Goal: Transaction & Acquisition: Book appointment/travel/reservation

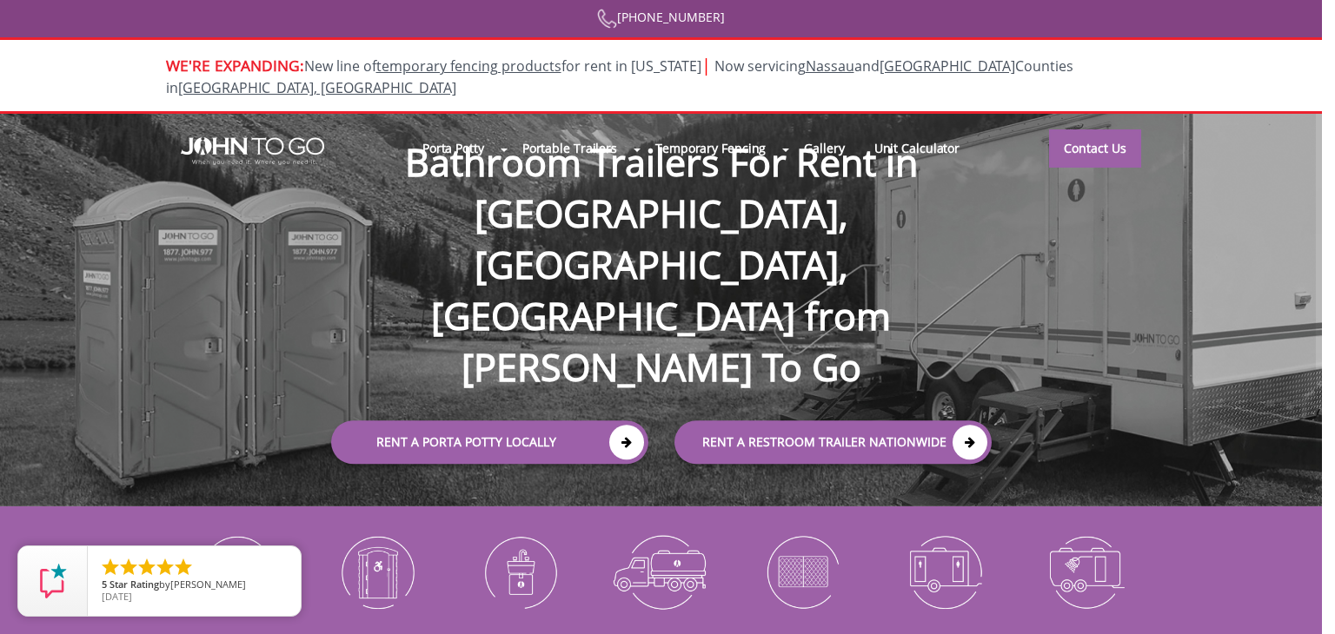
click at [254, 189] on div "We Want To Make It Work For You! We are a local company. Your next door neighbo…" at bounding box center [667, 317] width 1335 height 634
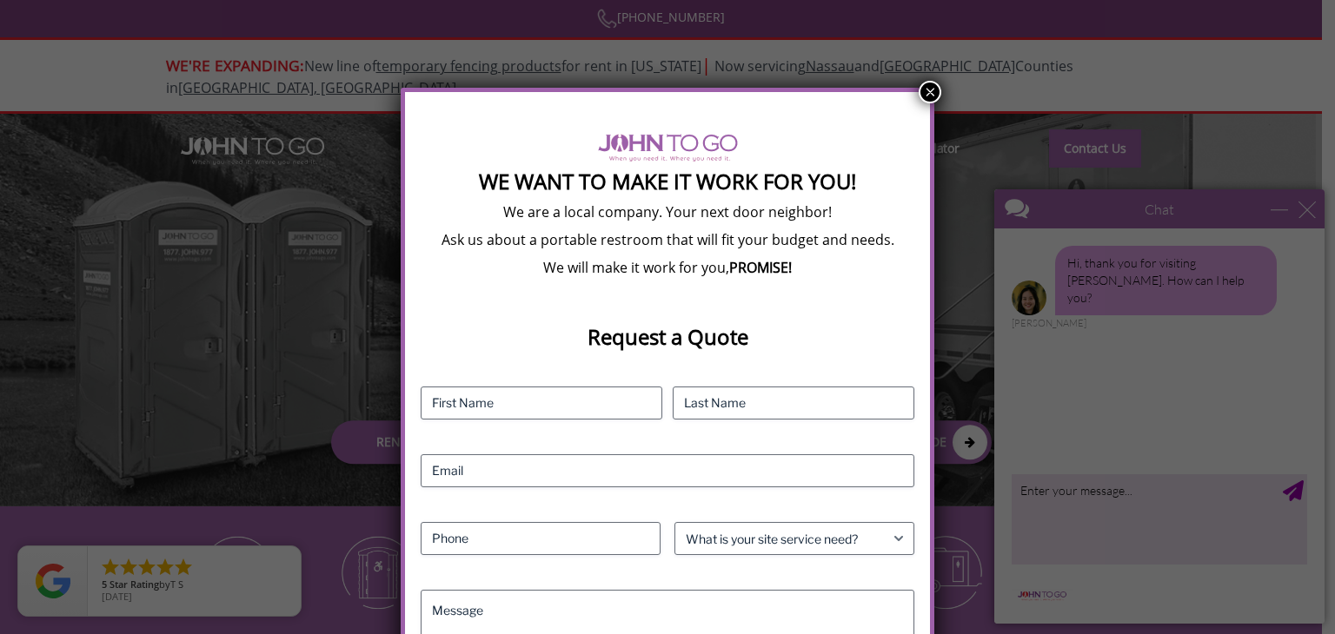
click at [921, 95] on button "×" at bounding box center [929, 92] width 23 height 23
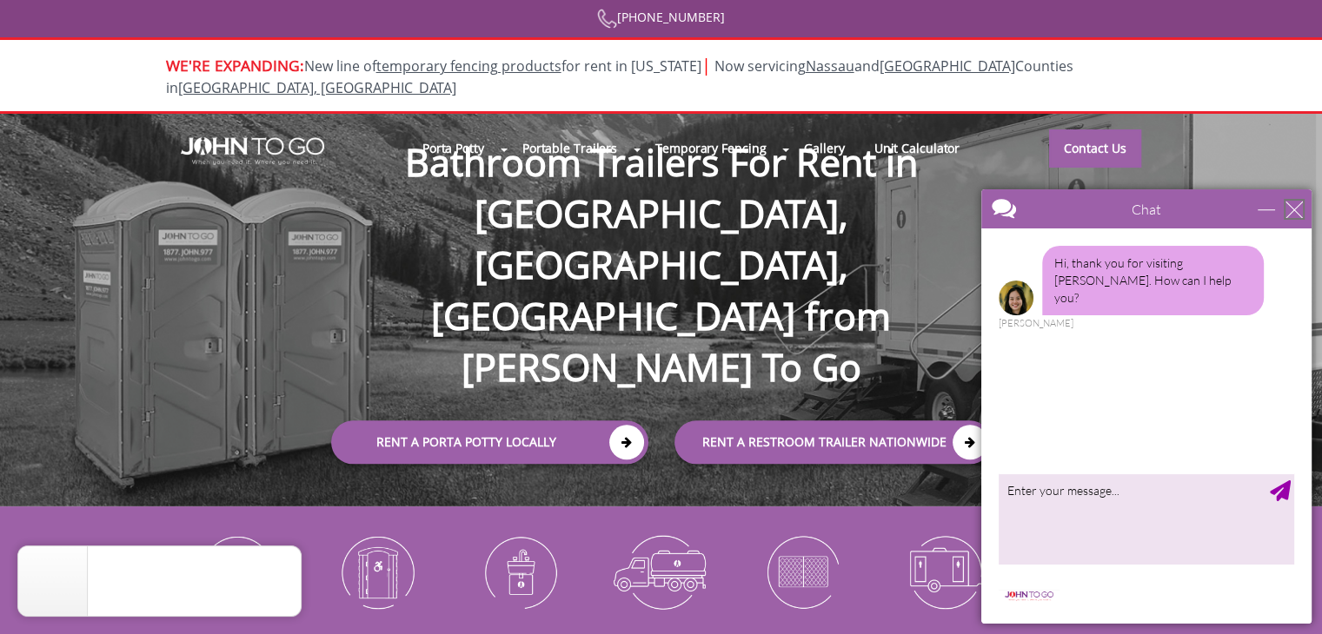
click at [1293, 209] on div "close" at bounding box center [1293, 209] width 17 height 17
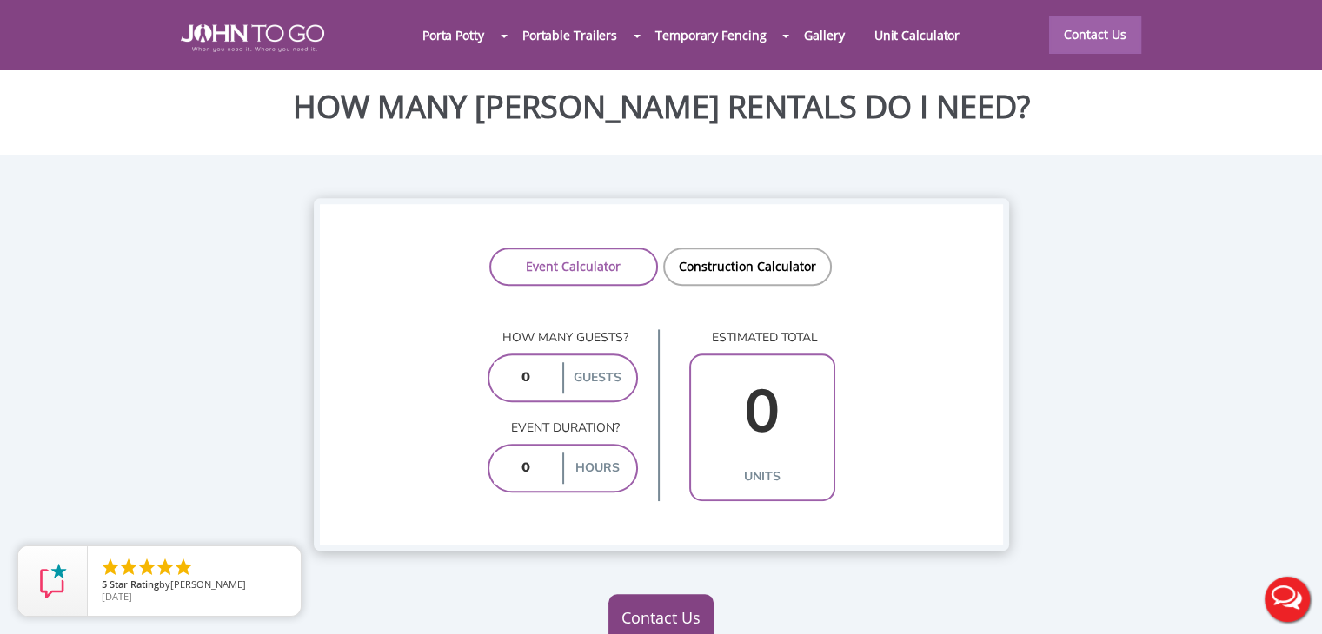
scroll to position [1220, 0]
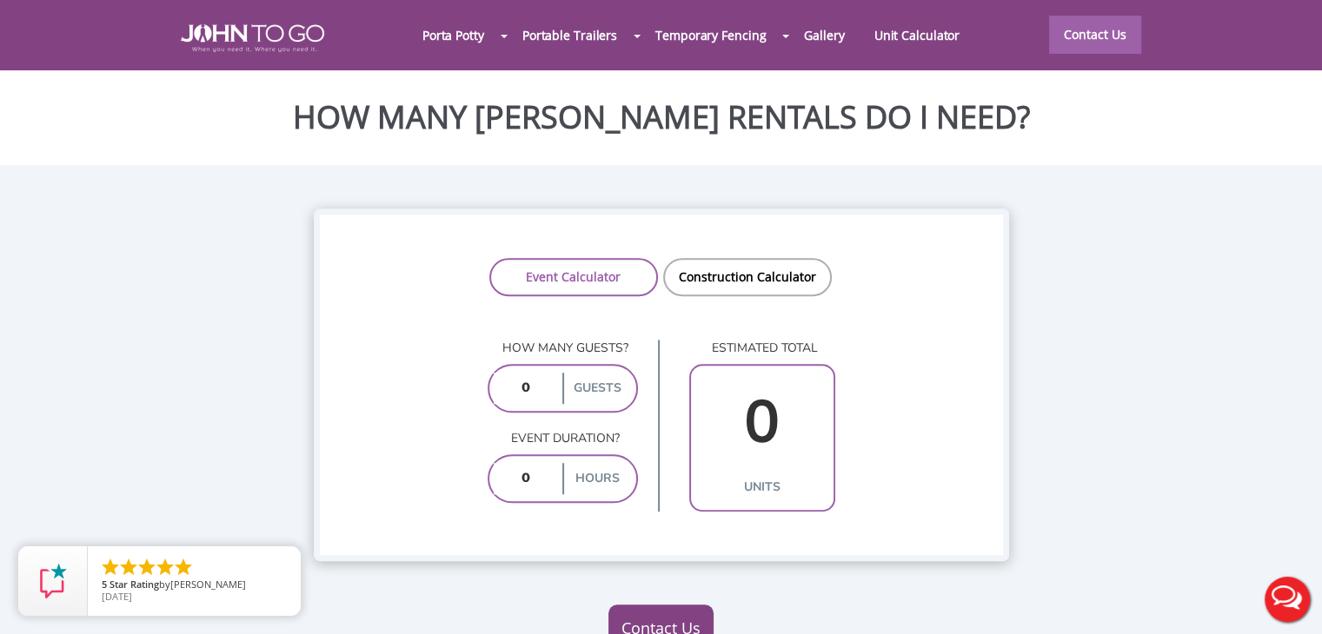
click at [547, 328] on div at bounding box center [661, 317] width 1322 height 634
click at [544, 373] on input "number" at bounding box center [526, 388] width 65 height 31
type input "50"
click at [532, 463] on input "number" at bounding box center [526, 478] width 65 height 31
type input "4"
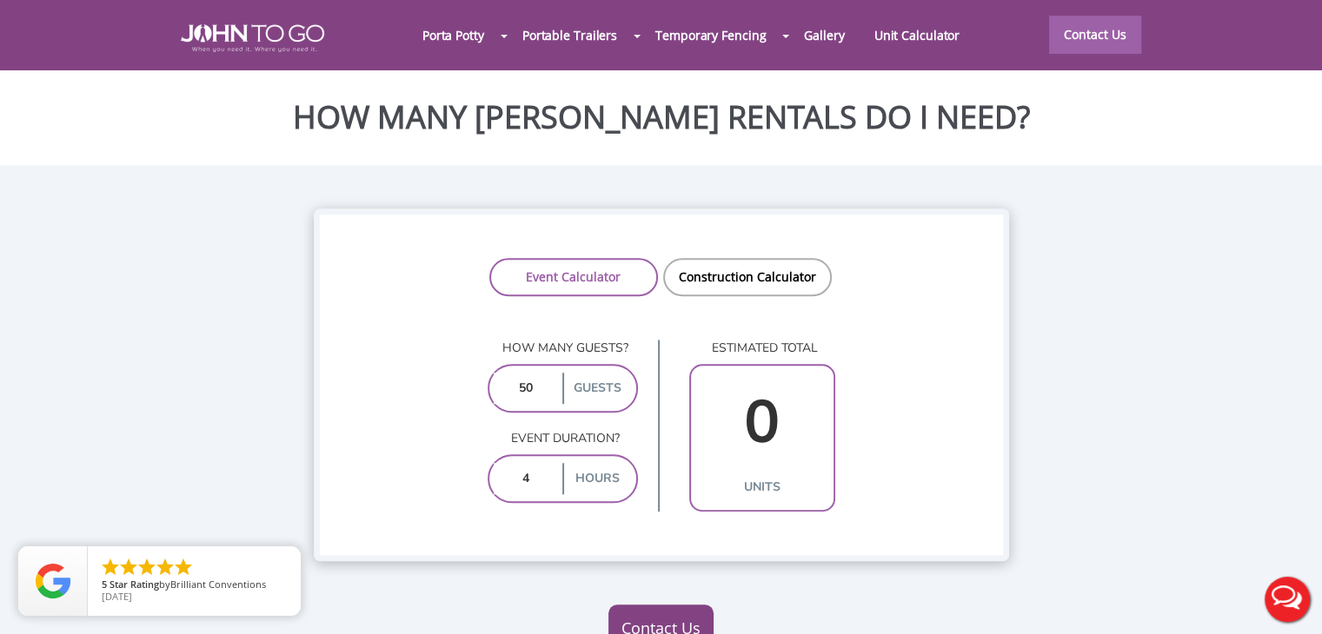
type input "1"
type input "4"
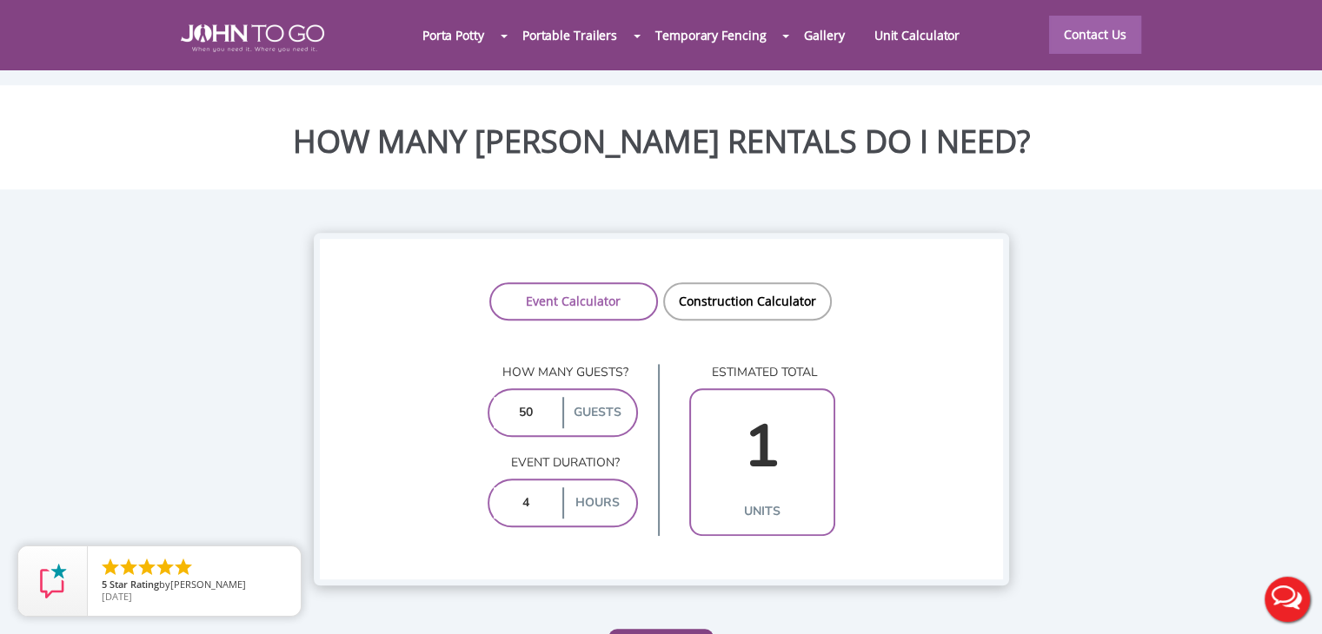
scroll to position [1194, 0]
click at [783, 405] on input "1" at bounding box center [762, 449] width 134 height 100
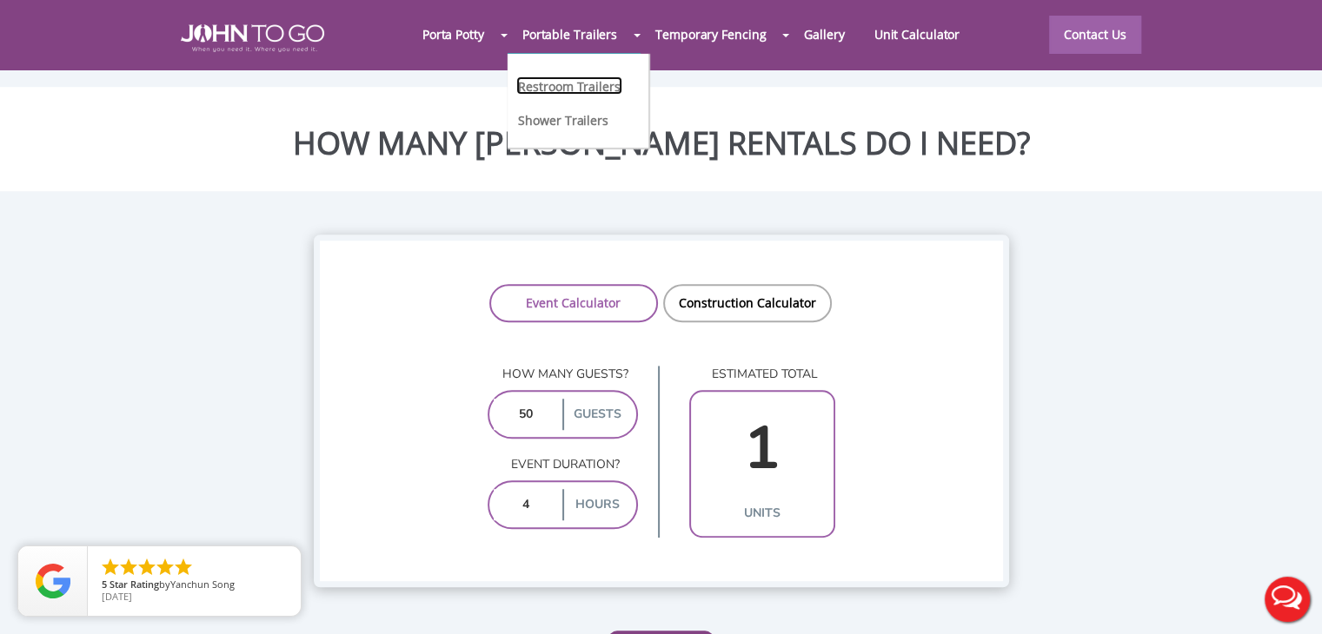
click at [605, 85] on link "Restroom Trailers" at bounding box center [568, 85] width 105 height 18
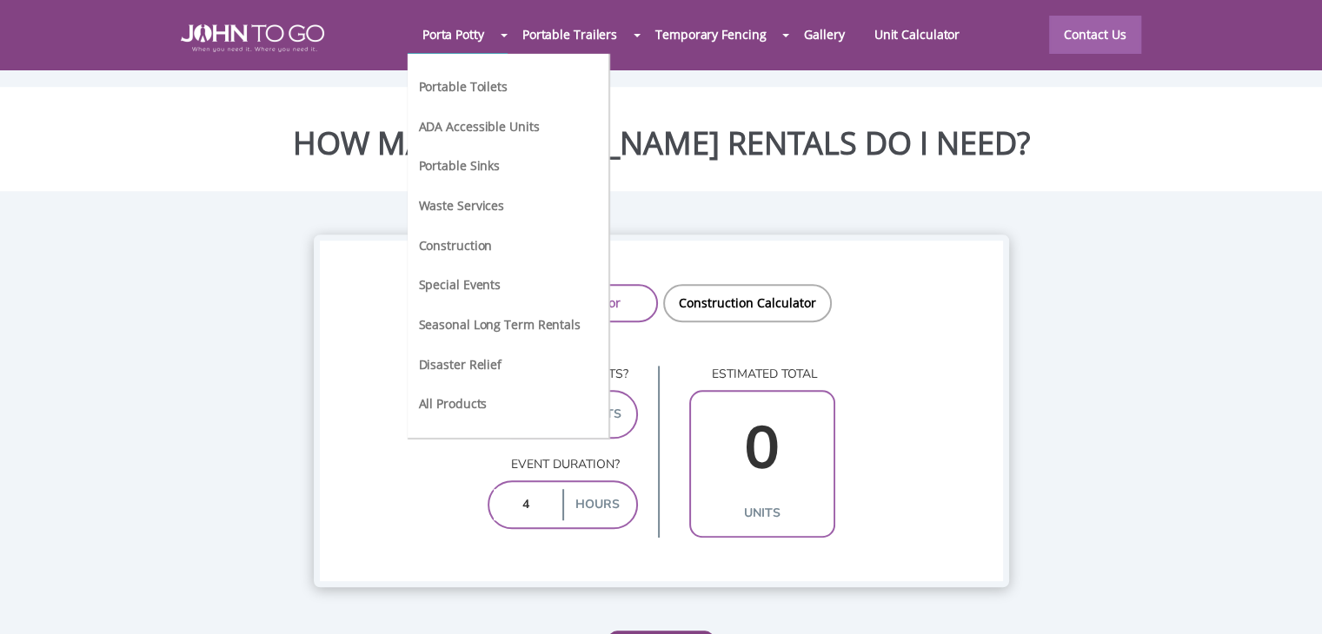
scroll to position [1194, 0]
click at [452, 40] on link "Porta Potty" at bounding box center [453, 34] width 91 height 37
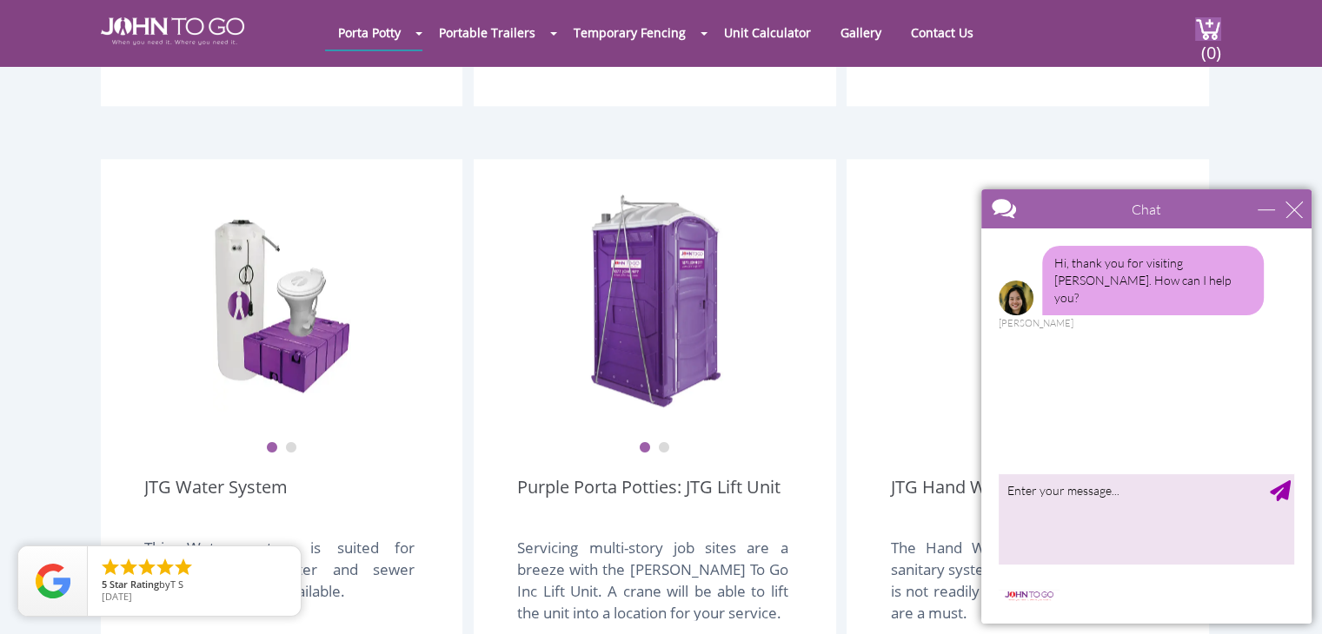
scroll to position [1393, 0]
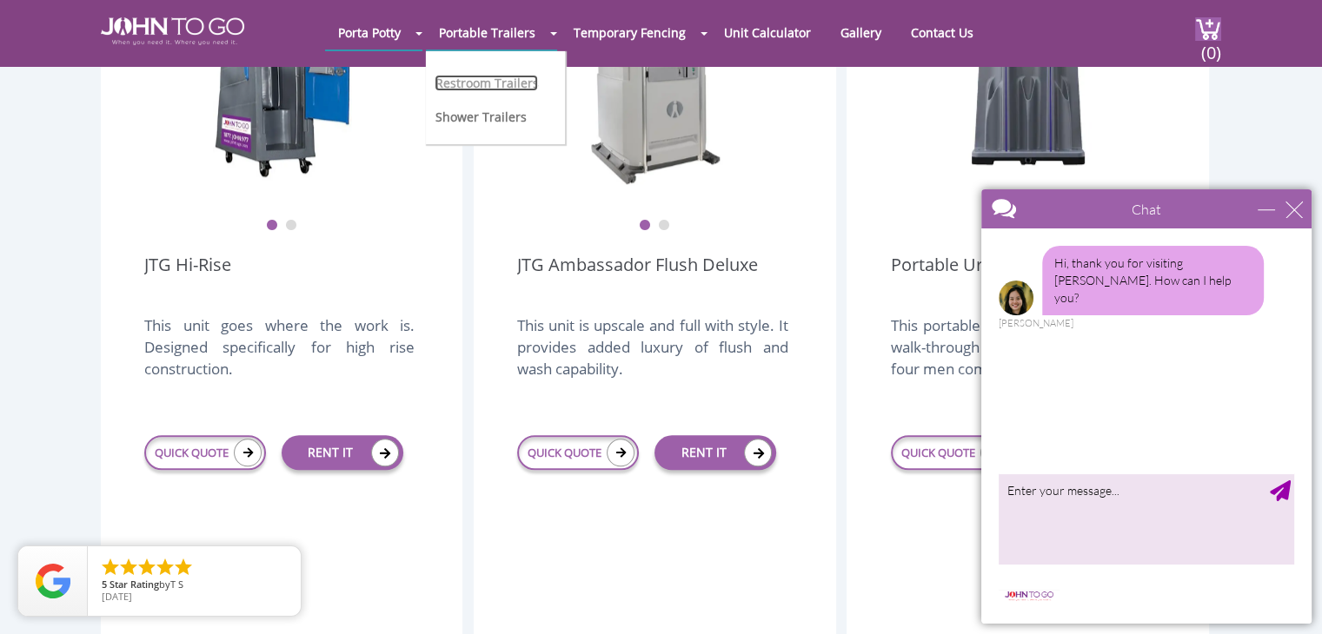
click at [459, 77] on link "Restroom Trailers" at bounding box center [485, 83] width 103 height 17
